Goal: Information Seeking & Learning: Learn about a topic

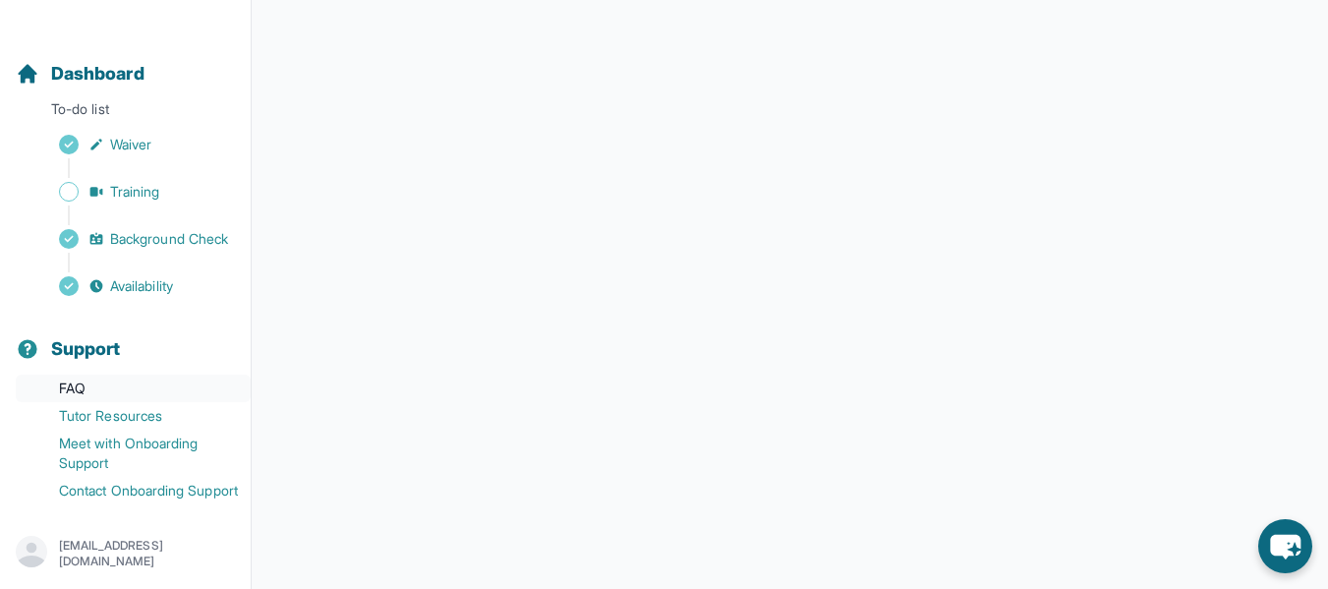
scroll to position [454, 0]
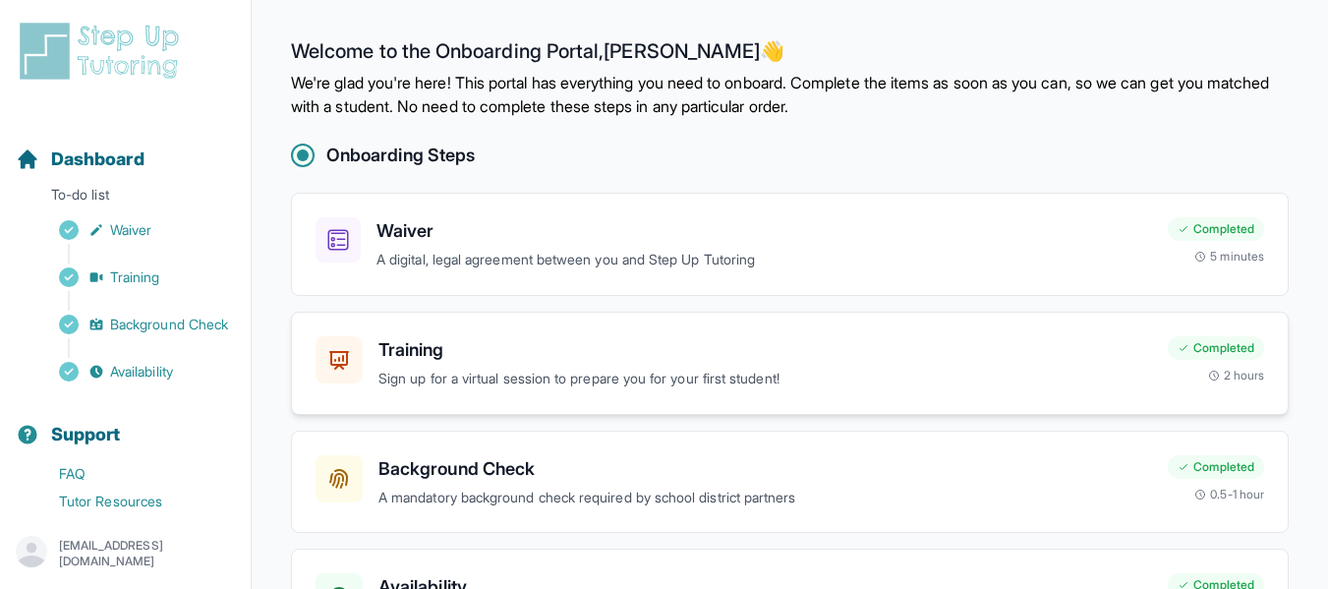
scroll to position [153, 0]
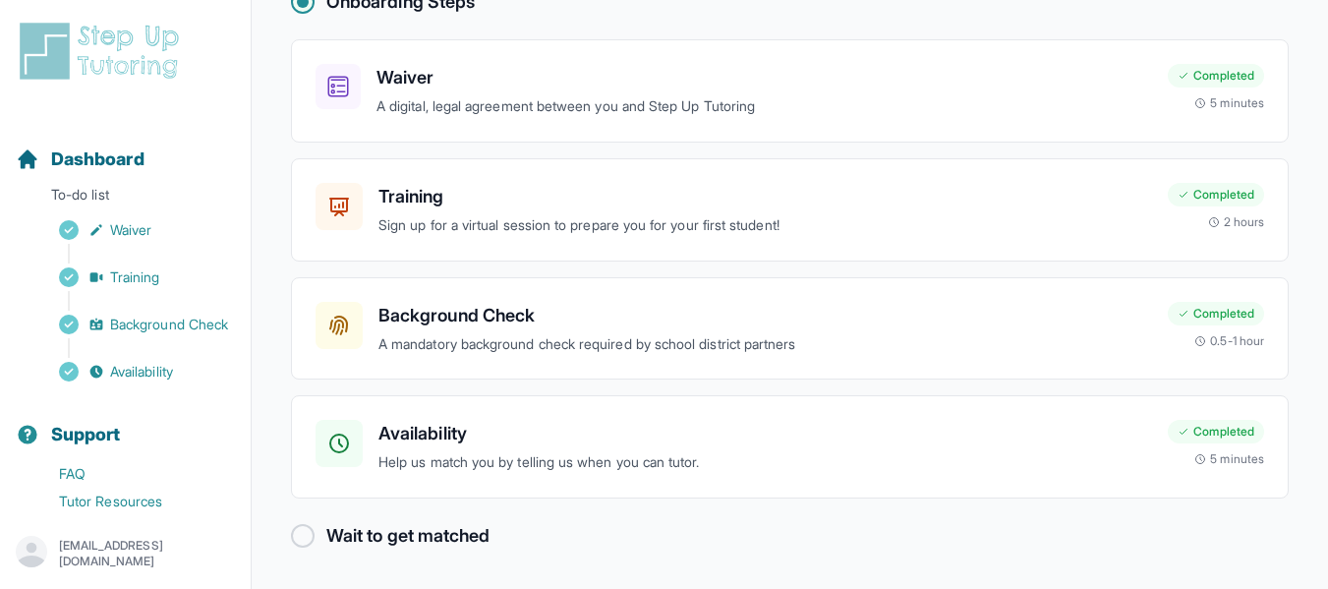
click at [408, 540] on h2 "Wait to get matched" at bounding box center [407, 536] width 163 height 28
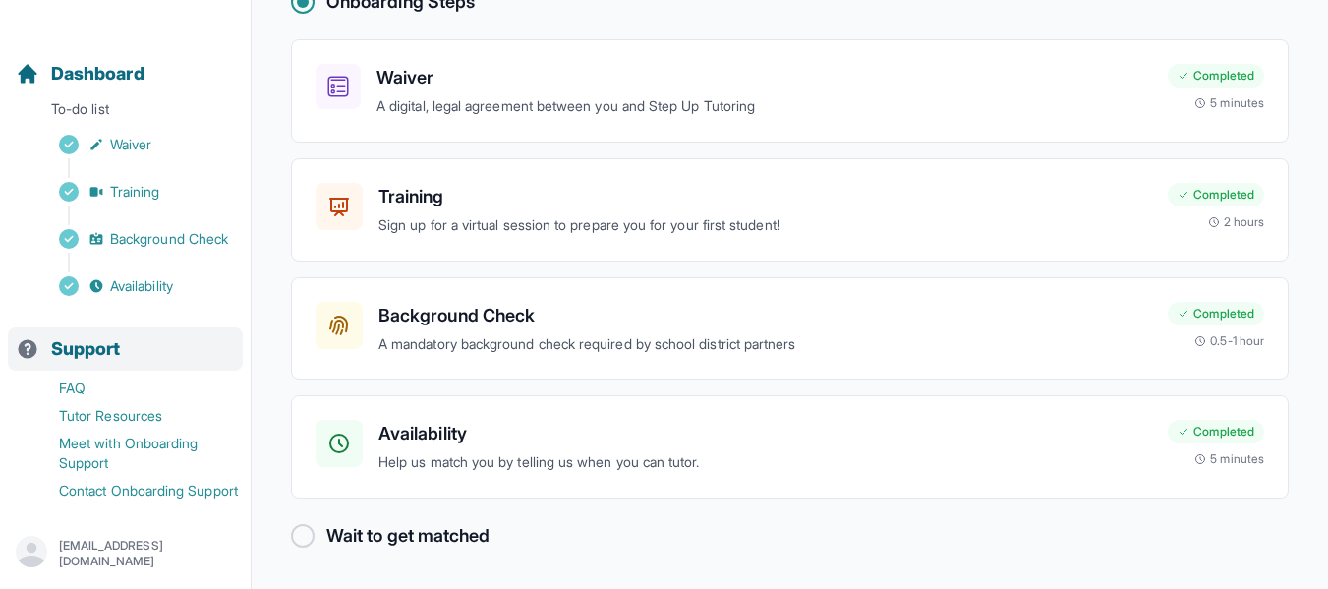
click at [96, 335] on span "Support" at bounding box center [86, 349] width 70 height 28
click at [72, 375] on link "FAQ" at bounding box center [133, 389] width 235 height 28
